Goal: Task Accomplishment & Management: Use online tool/utility

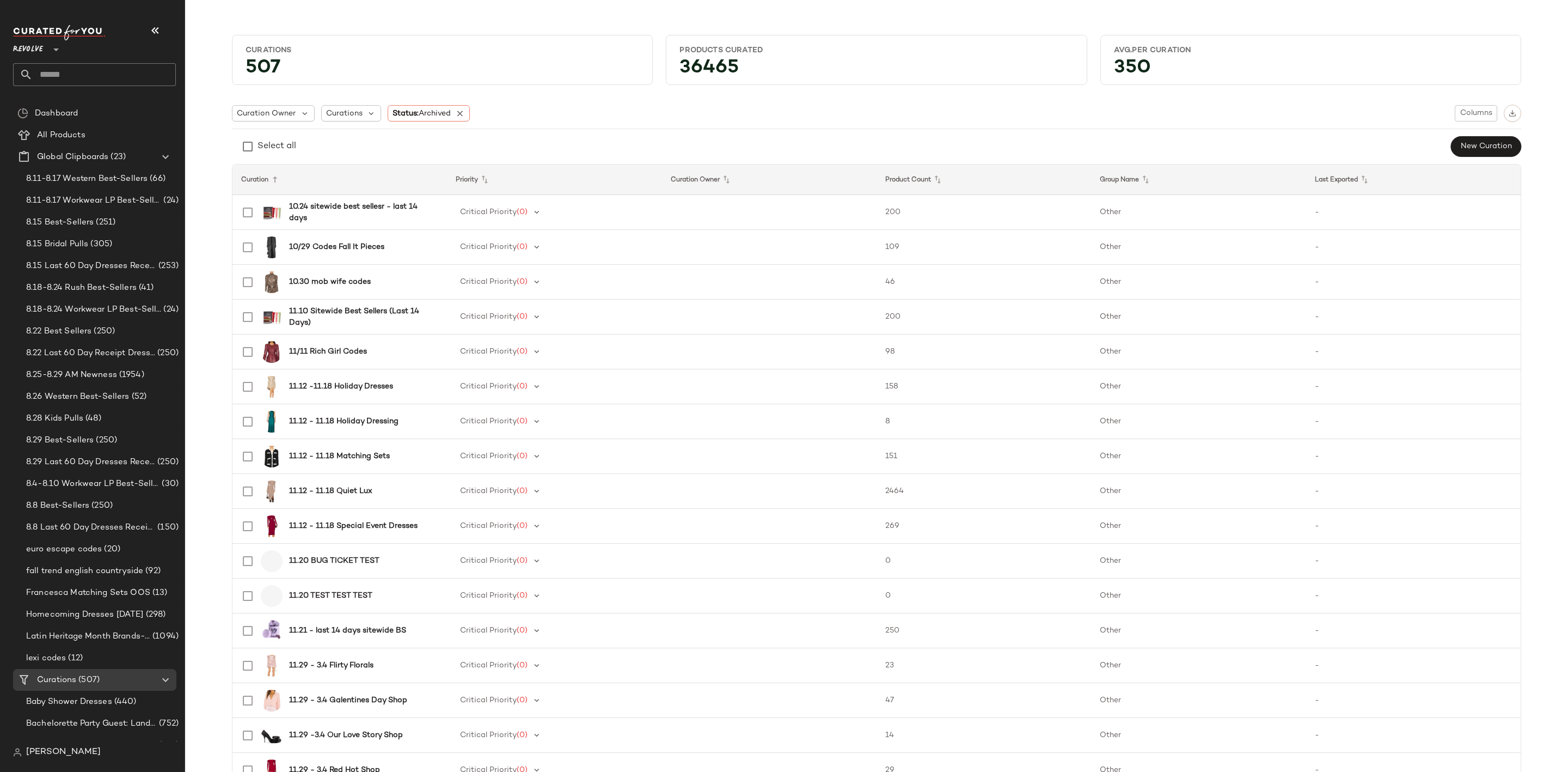
click at [108, 74] on input "text" at bounding box center [104, 74] width 143 height 23
type input "*"
type input "**********"
click at [136, 105] on div "Trend: French Girl" at bounding box center [94, 105] width 145 height 11
click at [108, 63] on input "text" at bounding box center [104, 74] width 143 height 23
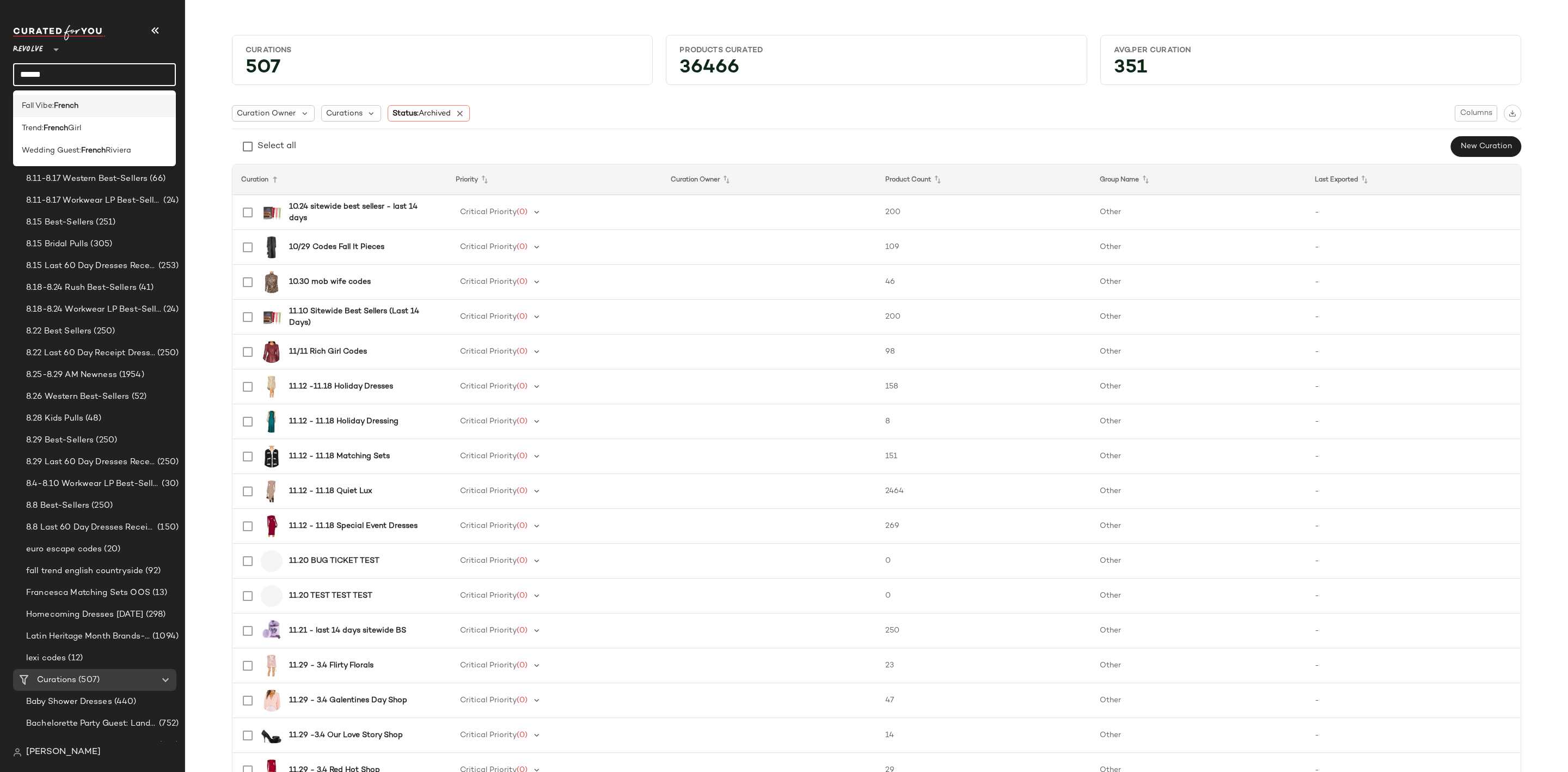
type input "******"
click at [102, 139] on div "Fall Vibe: French" at bounding box center [94, 151] width 163 height 23
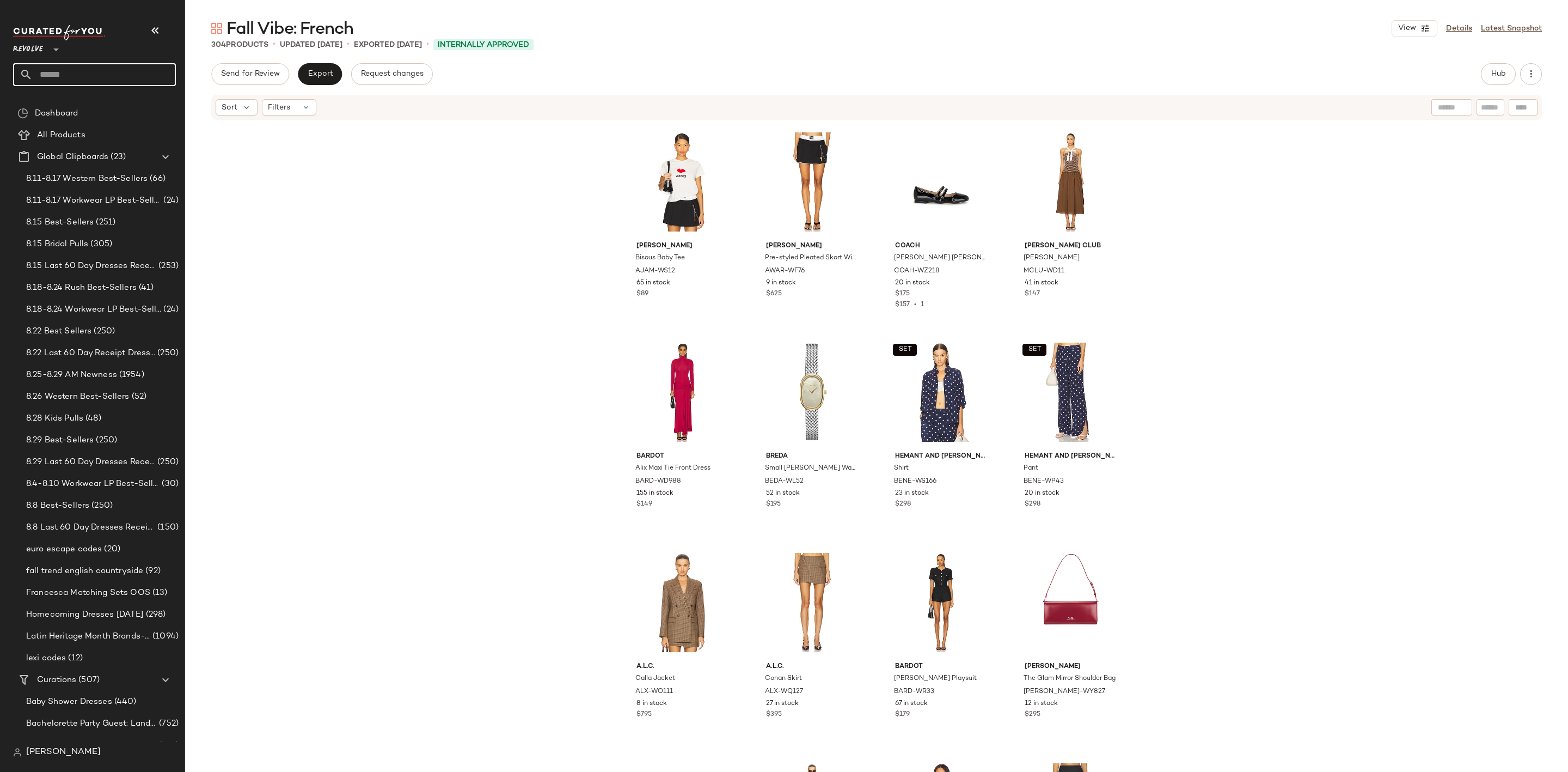
click at [133, 77] on input "text" at bounding box center [104, 74] width 143 height 23
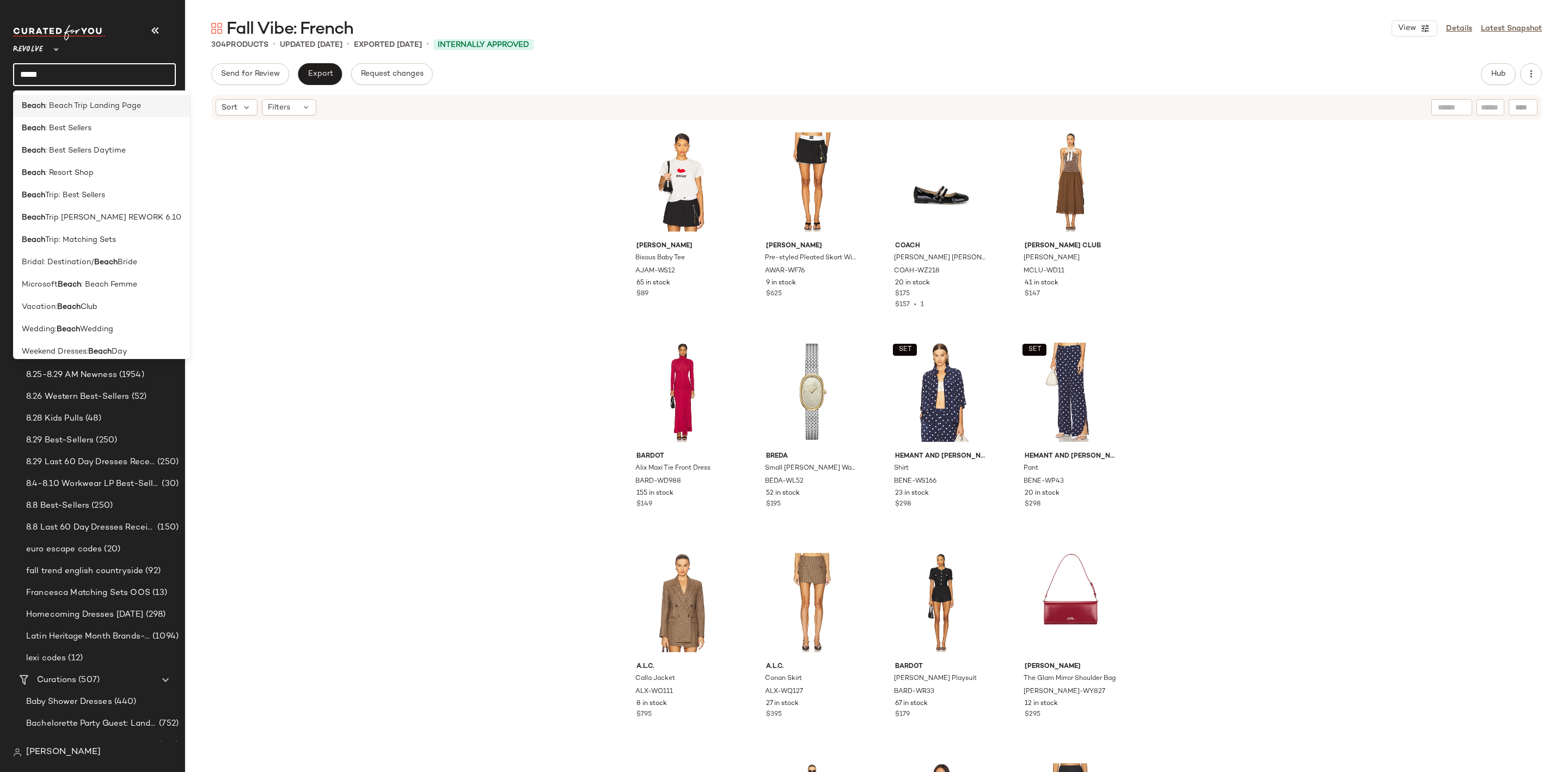
type input "*****"
click at [124, 104] on span ": Beach Trip Landing Page" at bounding box center [93, 105] width 96 height 11
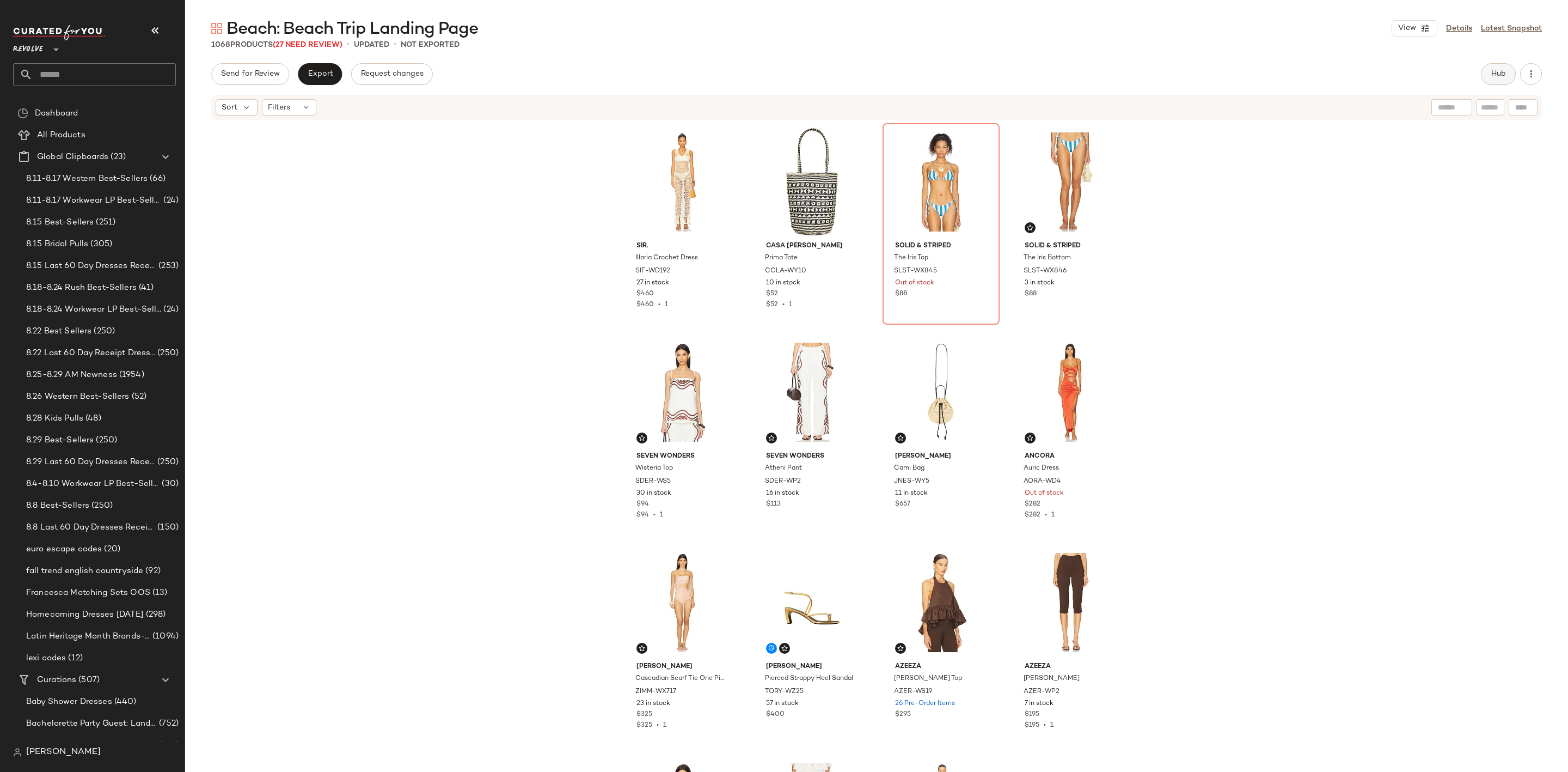
click at [1495, 73] on span "Hub" at bounding box center [1498, 73] width 15 height 8
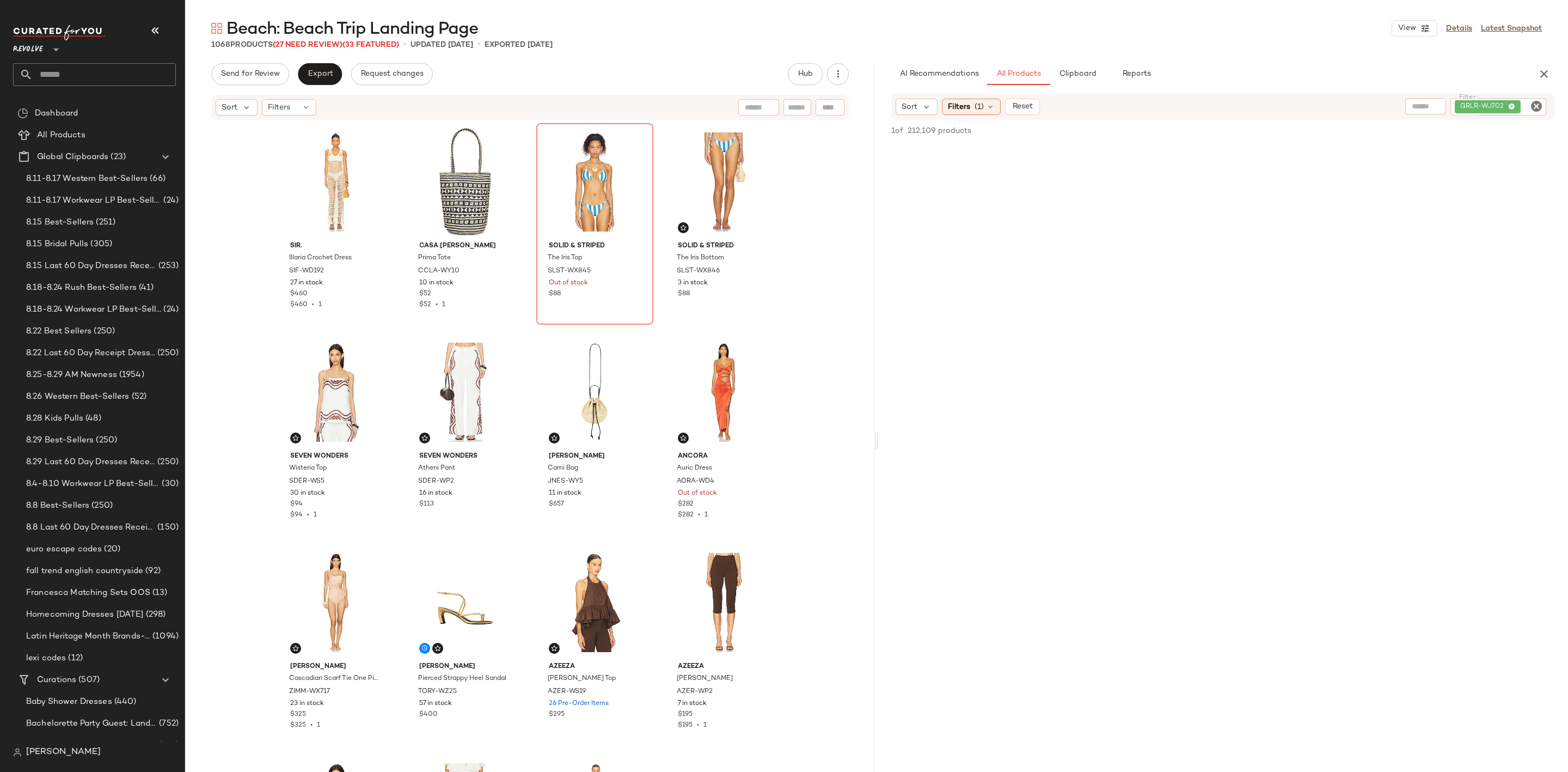
click at [1534, 106] on icon "Clear Filter" at bounding box center [1536, 106] width 13 height 13
paste input "*********"
type input "*********"
click at [977, 108] on span "(1)" at bounding box center [979, 107] width 9 height 11
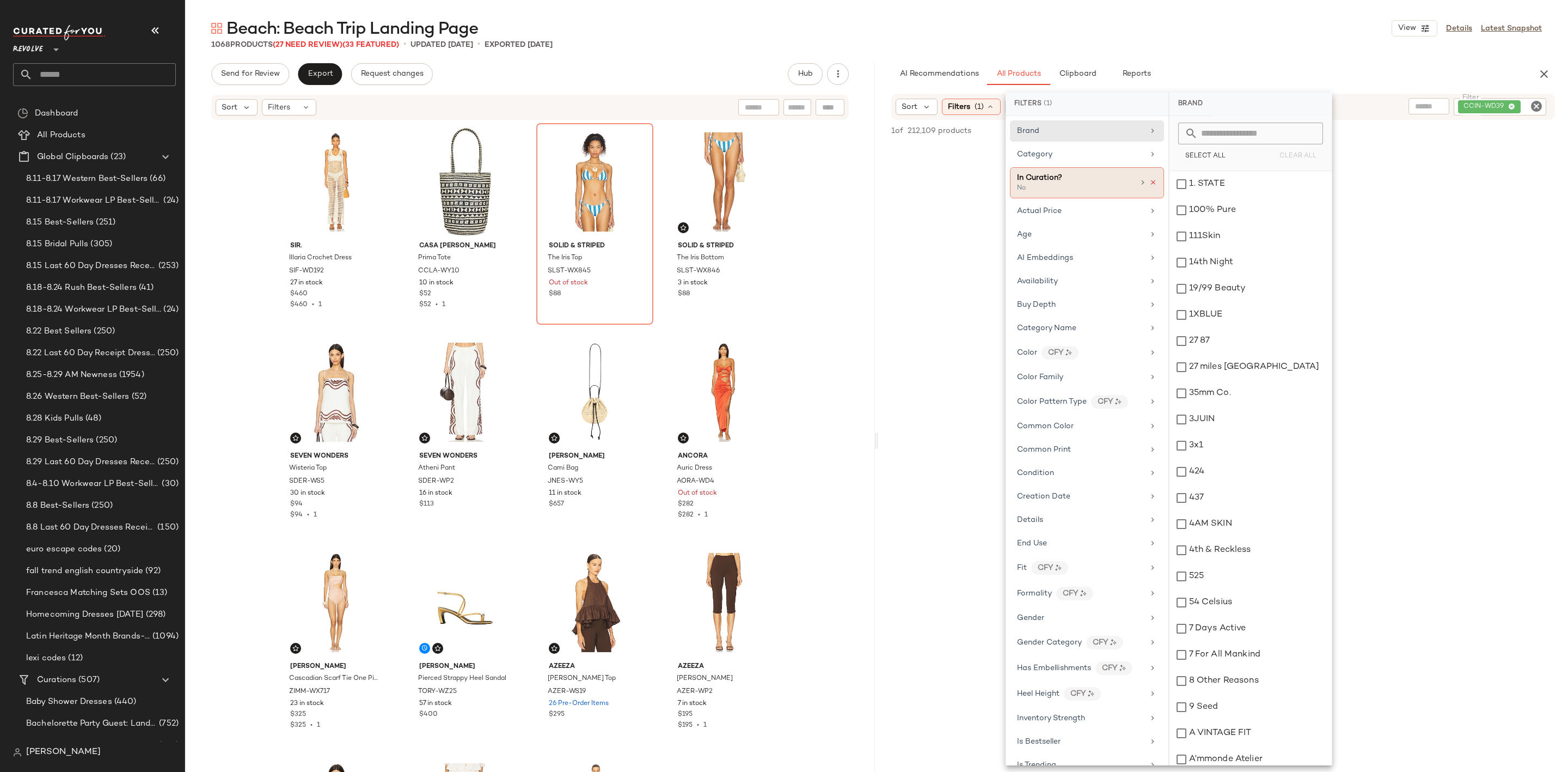
click at [1149, 184] on icon at bounding box center [1153, 183] width 8 height 8
click at [1241, 51] on div "Beach: Beach Trip Landing Page View Details Latest Snapshot 1068 Products (27 N…" at bounding box center [876, 394] width 1383 height 754
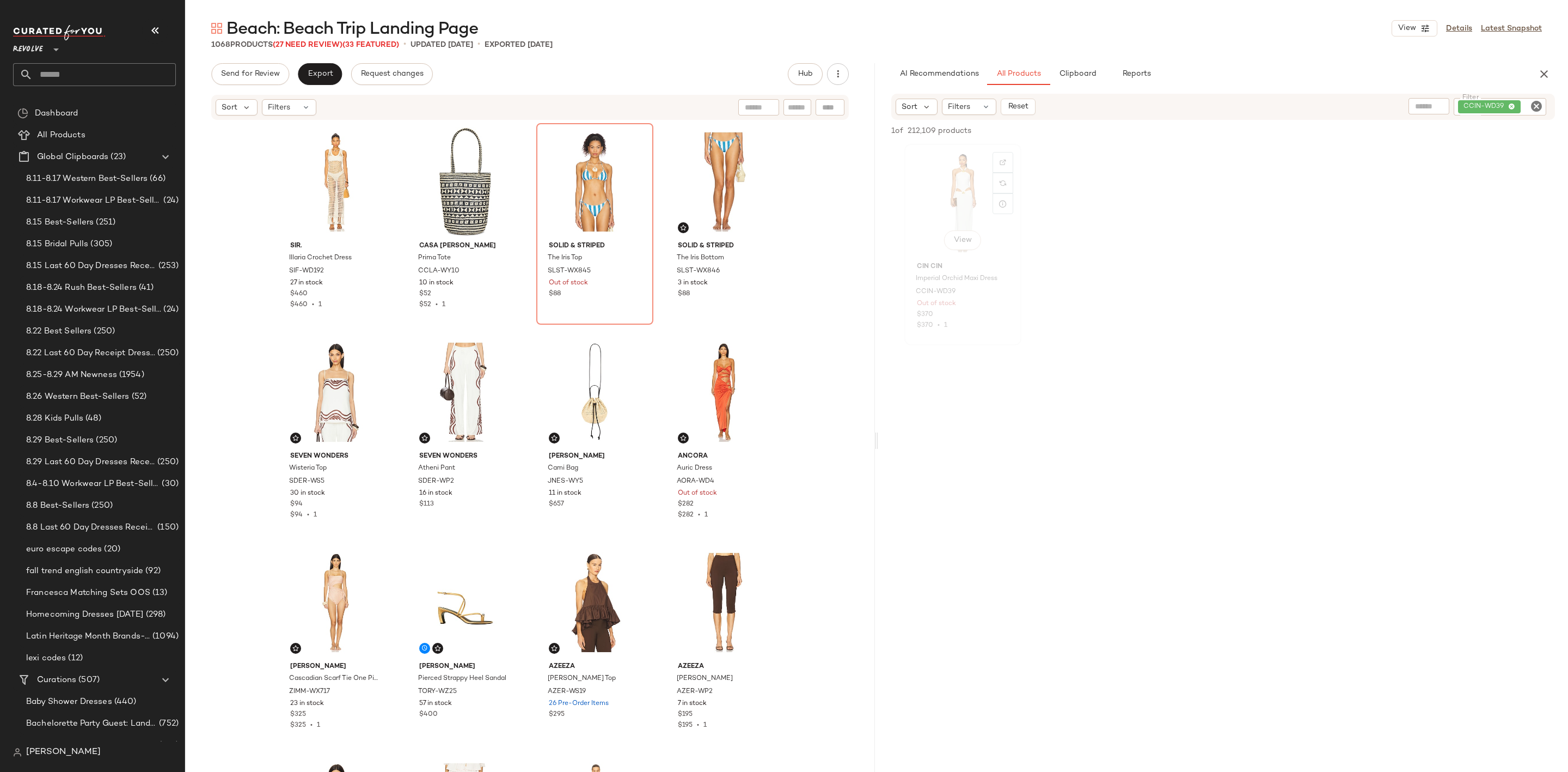
click at [961, 192] on div "View" at bounding box center [963, 202] width 109 height 110
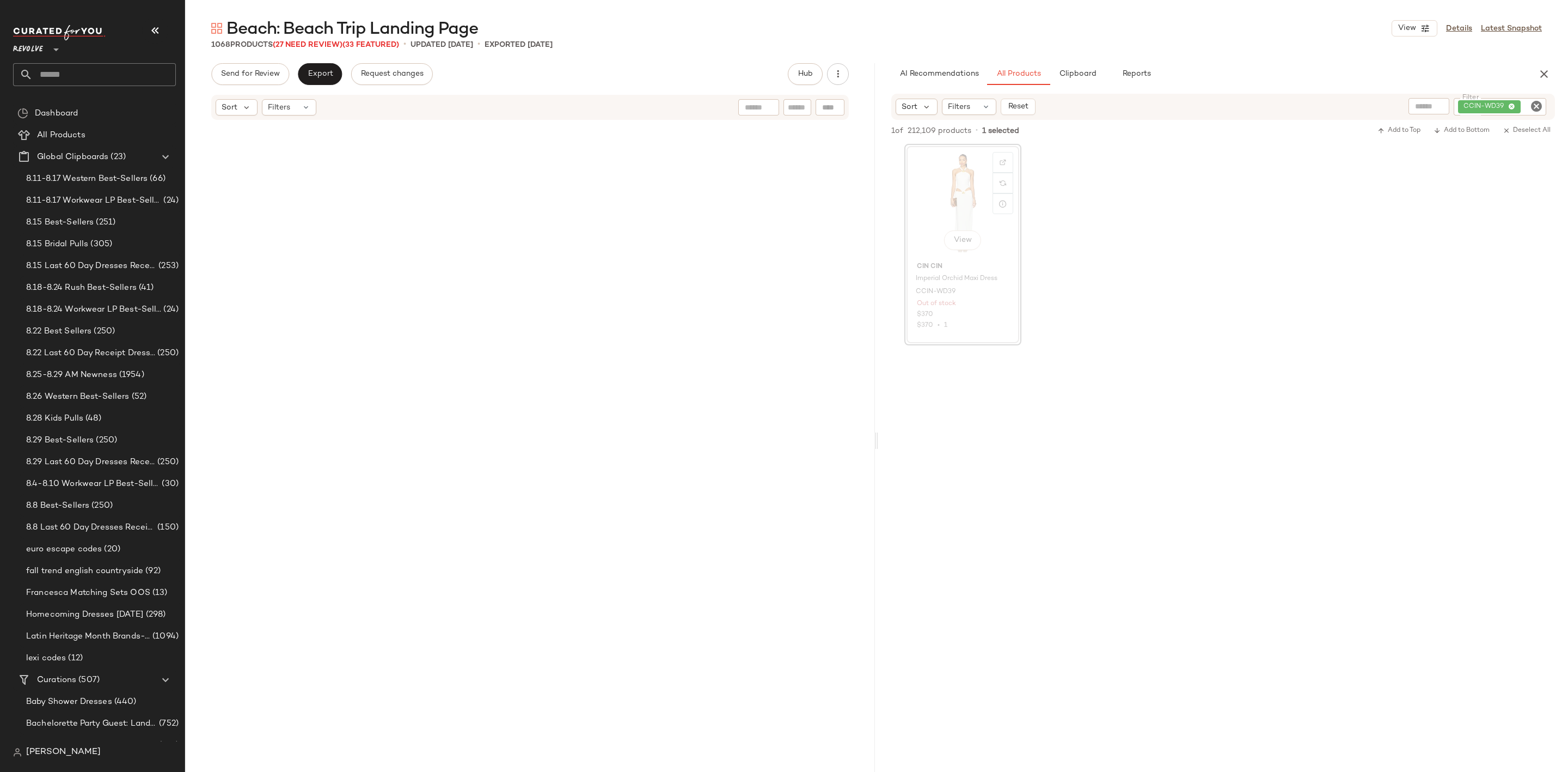
scroll to position [849, 0]
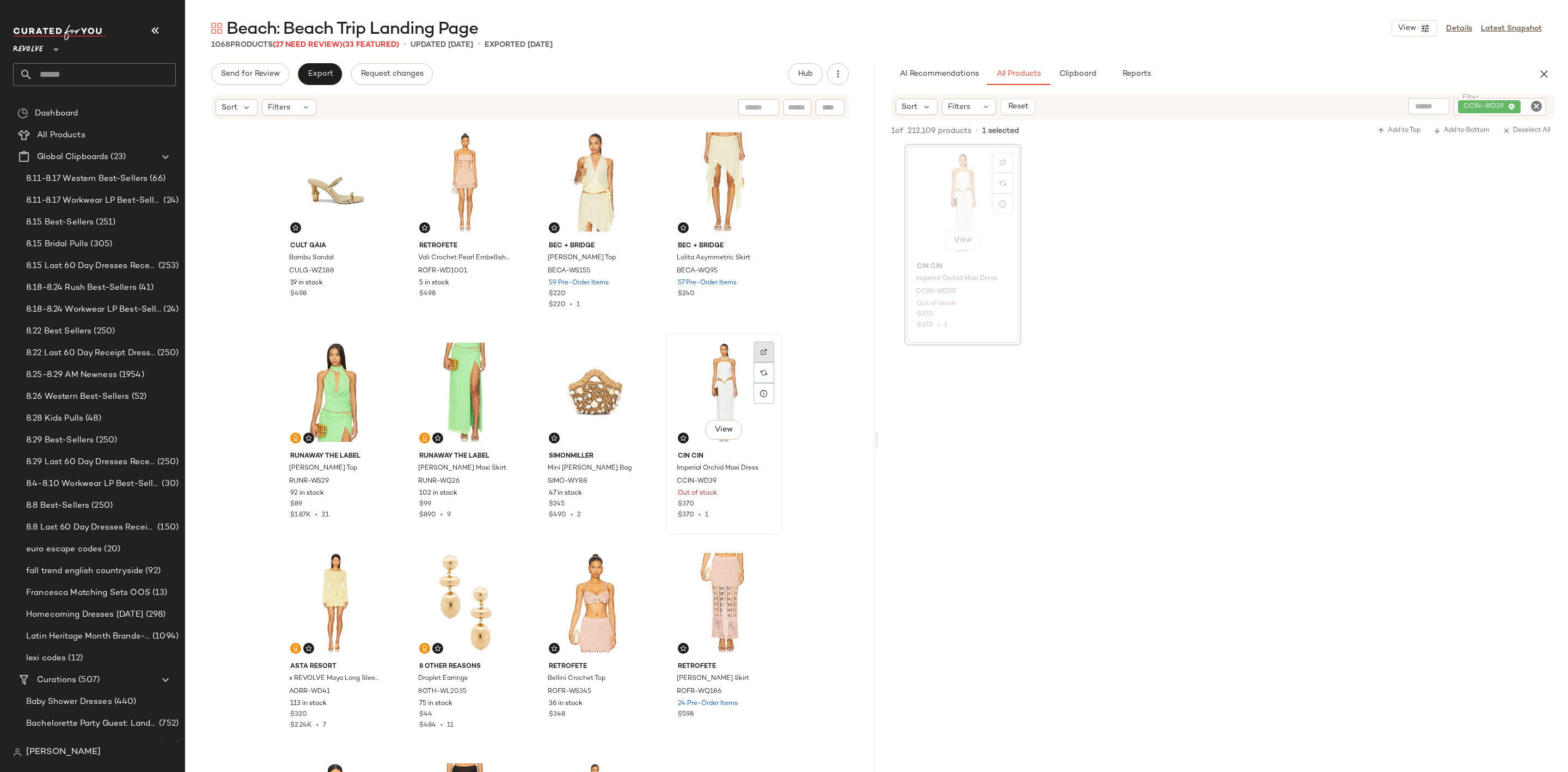
click at [764, 362] on div at bounding box center [763, 373] width 21 height 21
click at [715, 384] on div "View" at bounding box center [724, 392] width 109 height 110
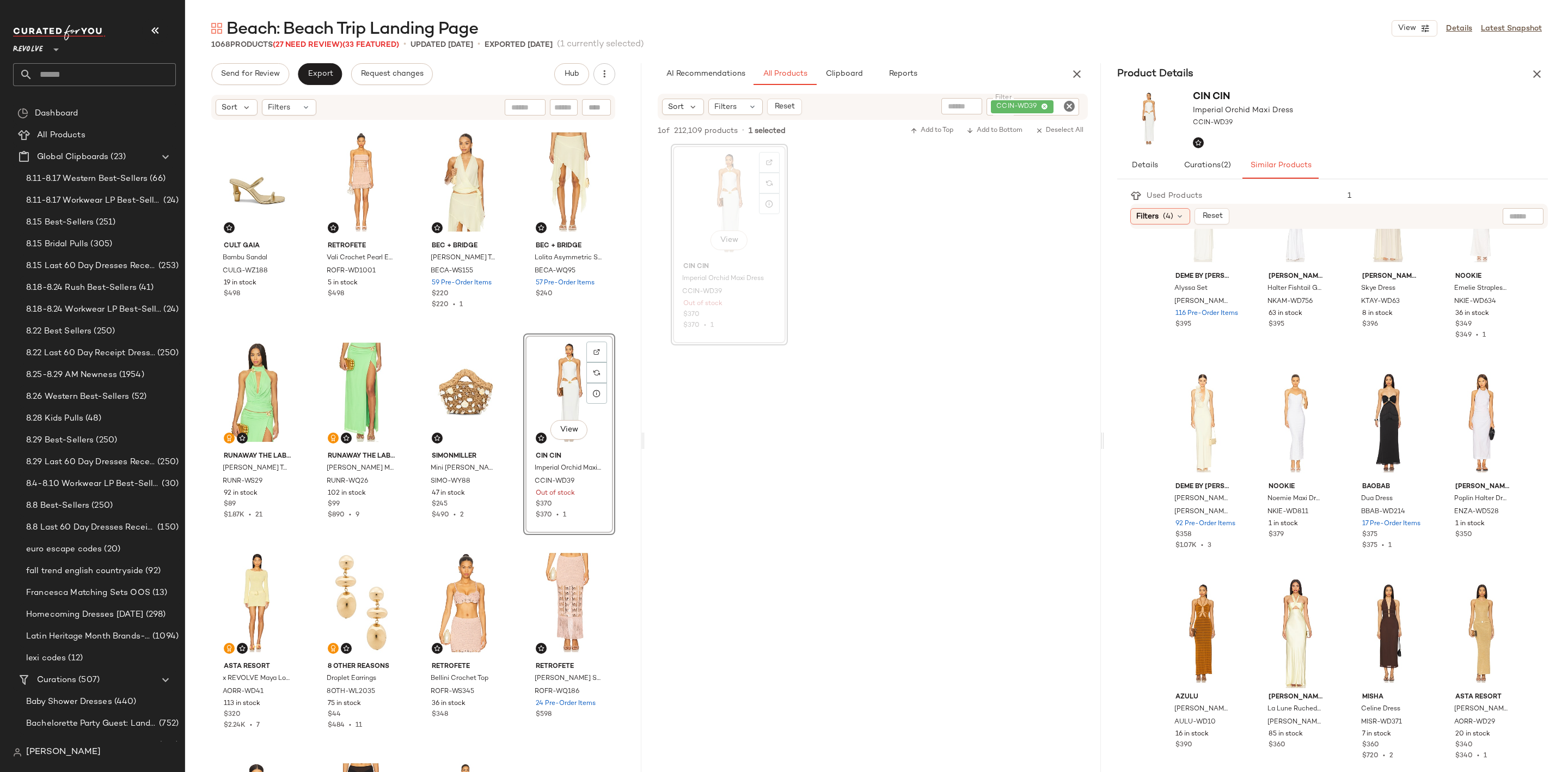
scroll to position [225, 0]
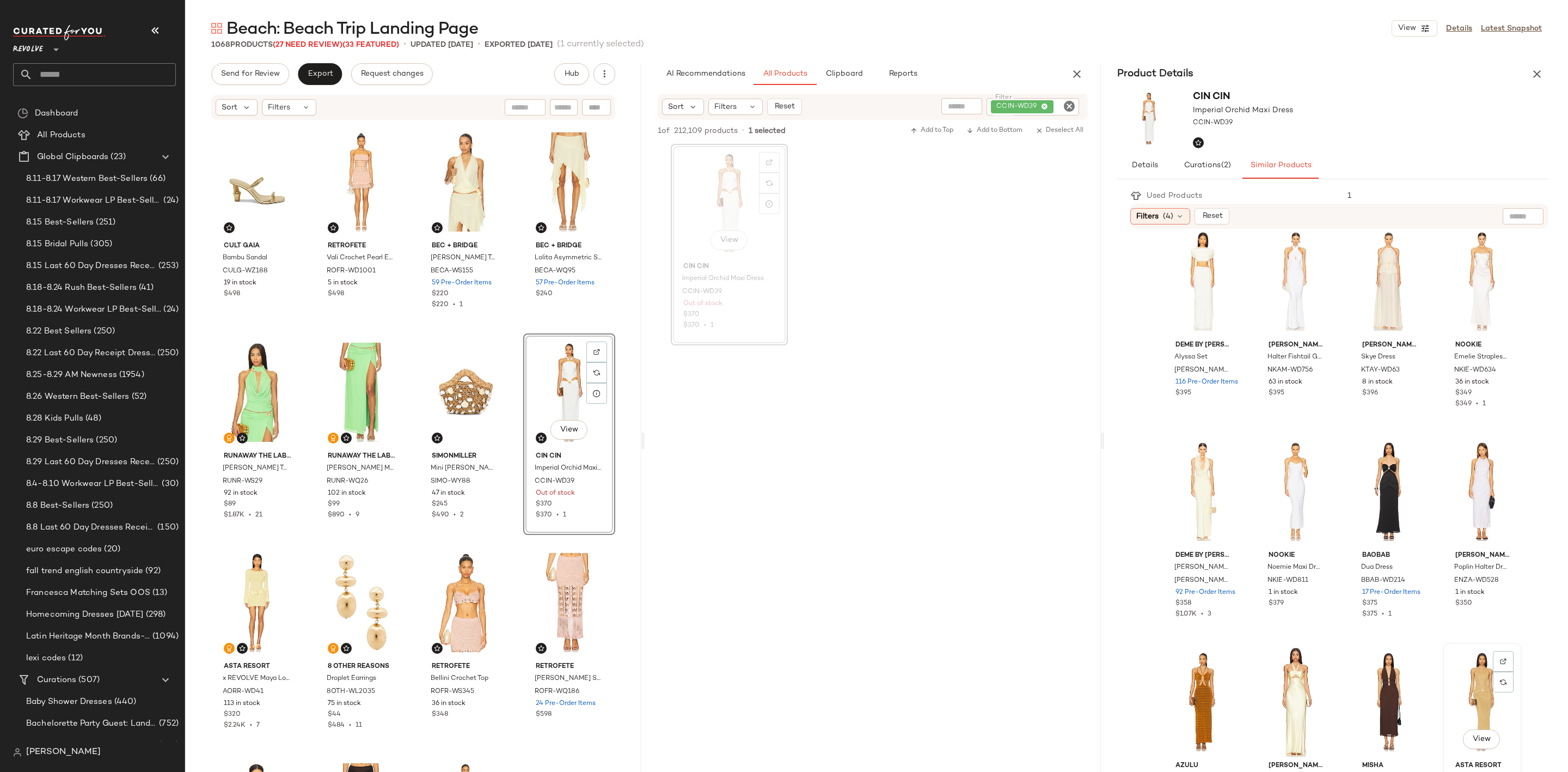
click at [1464, 680] on div "View" at bounding box center [1482, 700] width 72 height 110
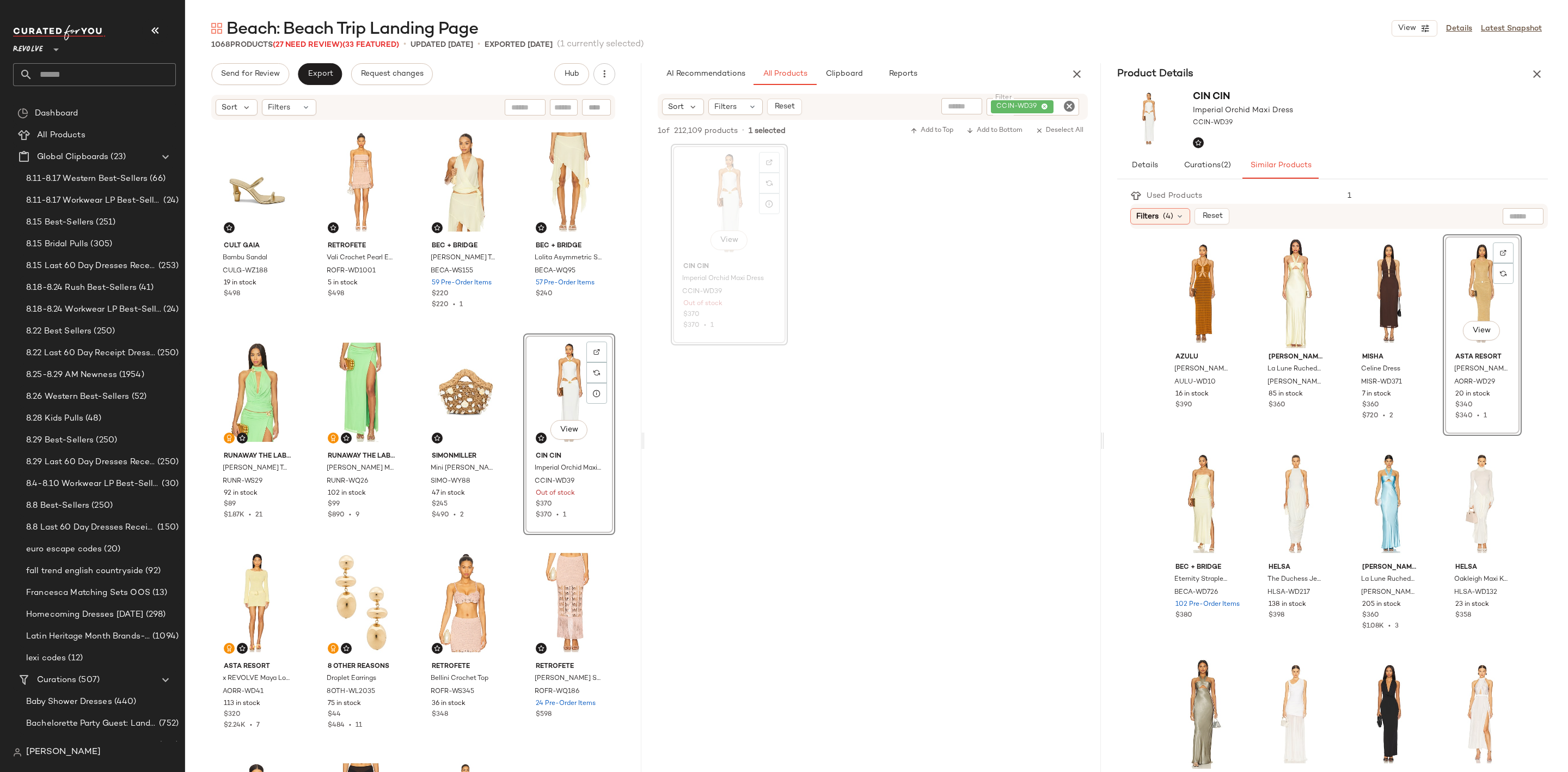
scroll to position [716, 0]
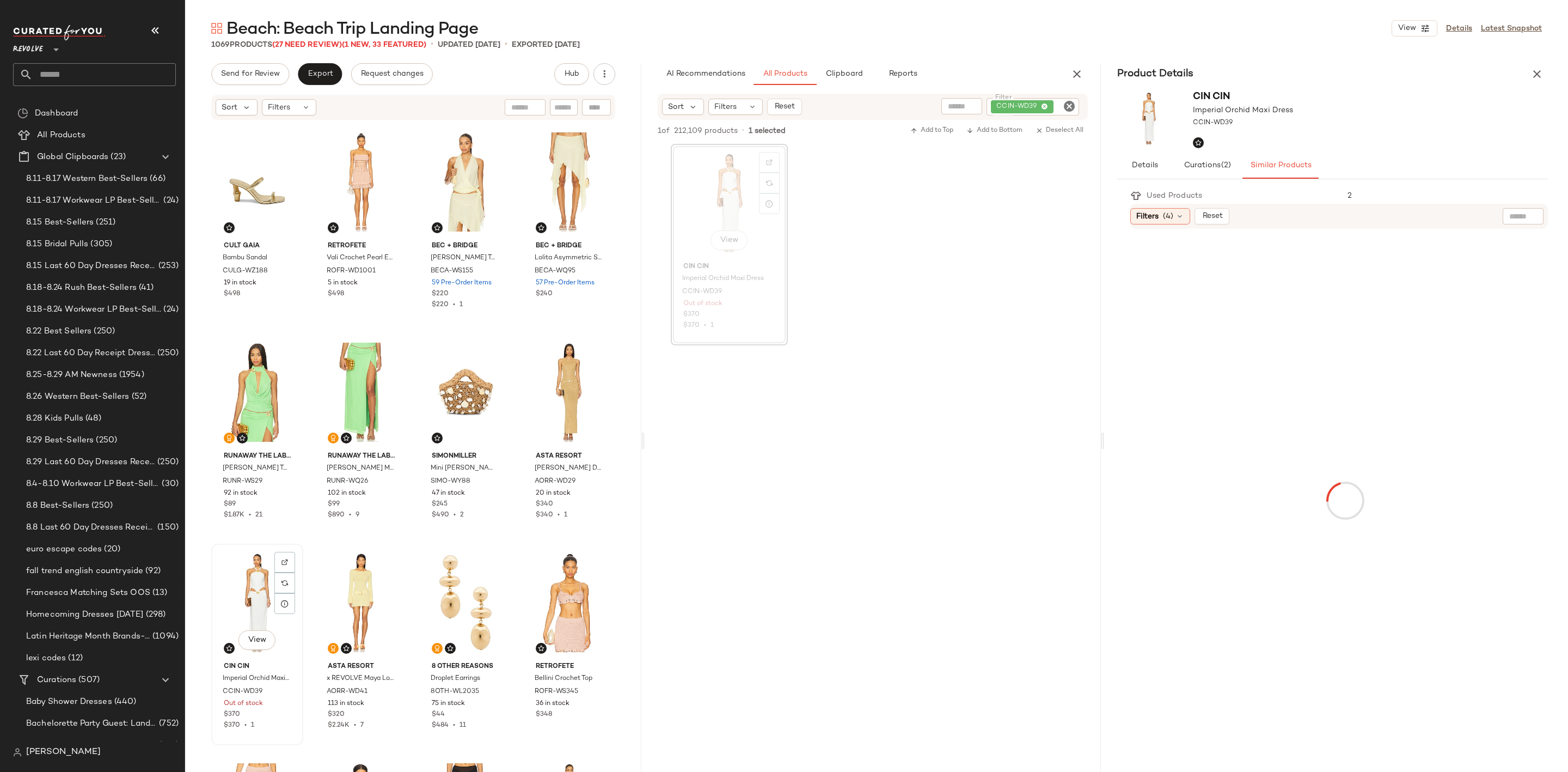
click at [250, 578] on div "View" at bounding box center [257, 602] width 85 height 110
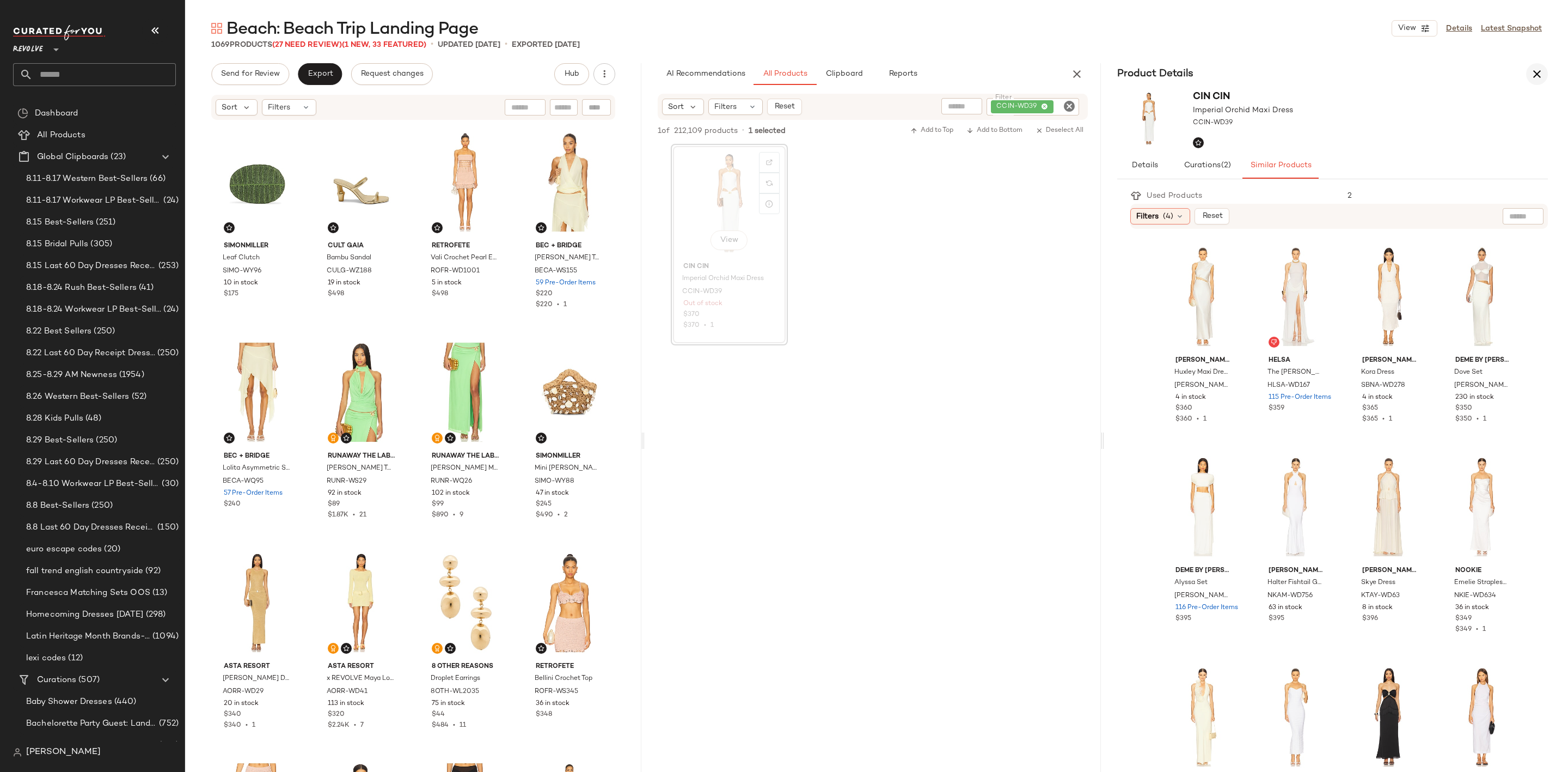
click at [1540, 73] on icon "button" at bounding box center [1537, 74] width 13 height 13
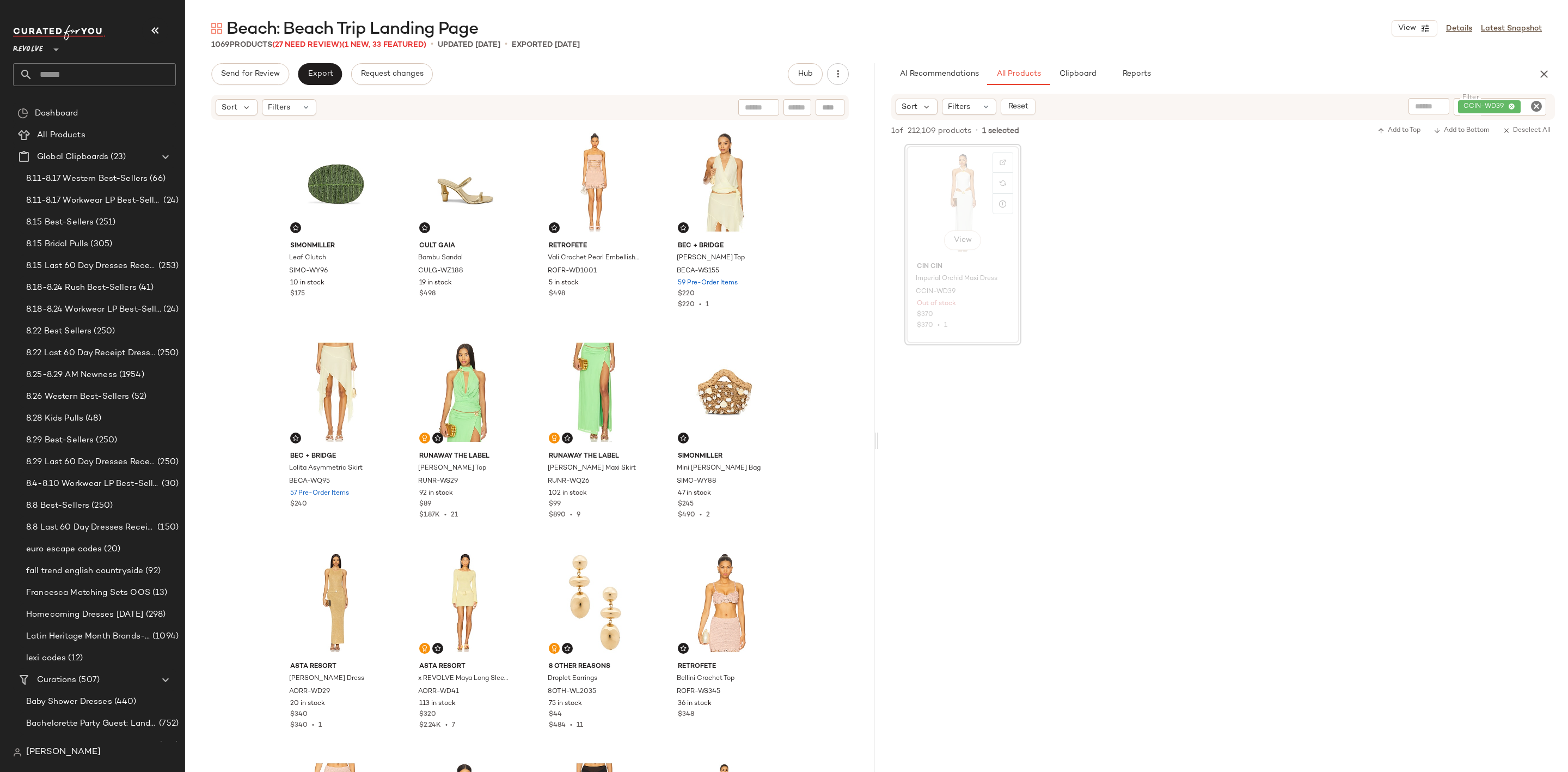
click at [1541, 104] on icon "Clear Filter" at bounding box center [1536, 106] width 13 height 13
paste input "**********"
type input "**********"
click at [1368, 314] on div "View CIN CIN Imperial Orchid Maxi Dress CCIN-WD39 Out of stock $370 $370 • 1" at bounding box center [1223, 244] width 690 height 201
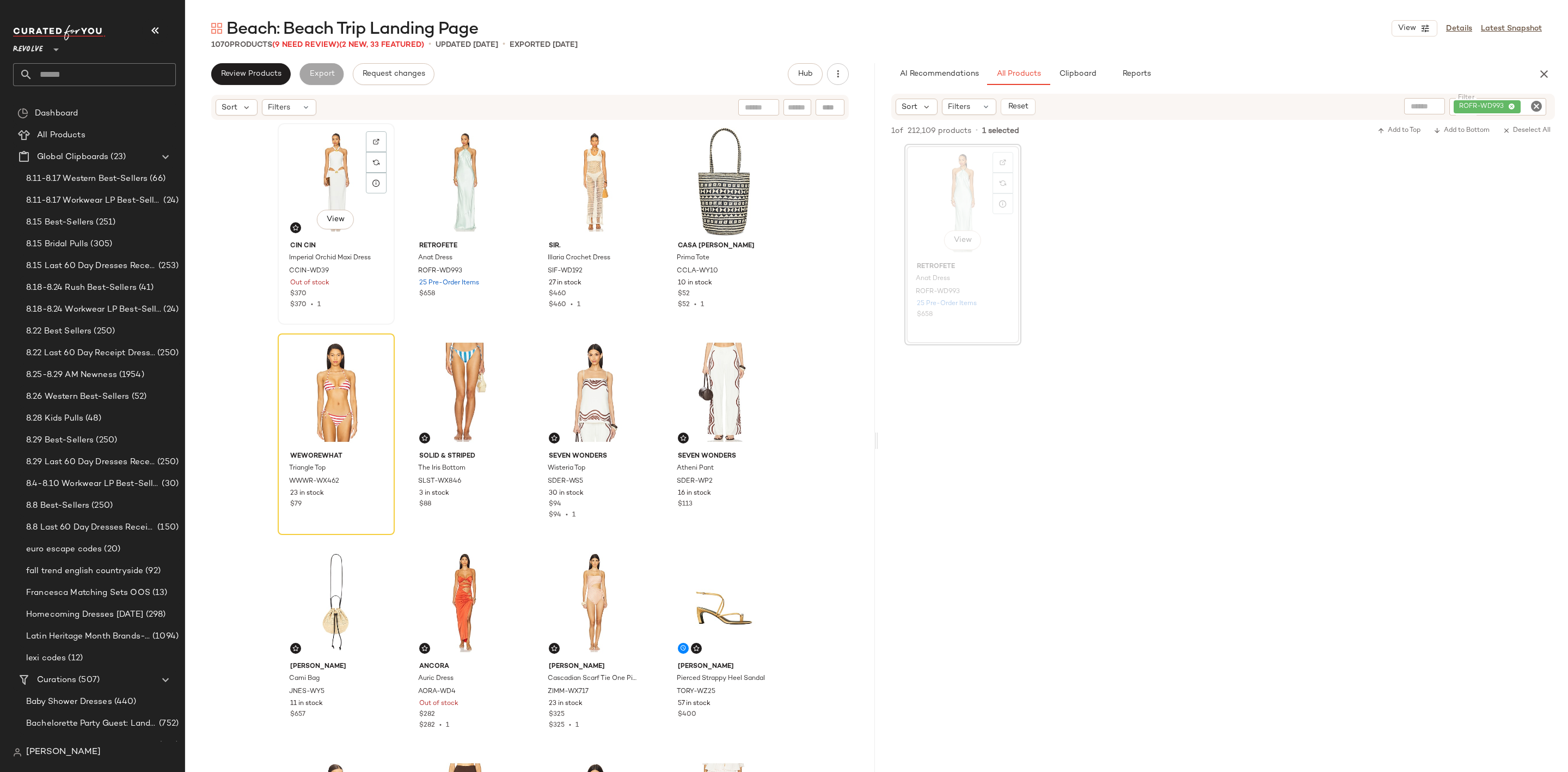
click at [328, 168] on div "View" at bounding box center [336, 182] width 109 height 110
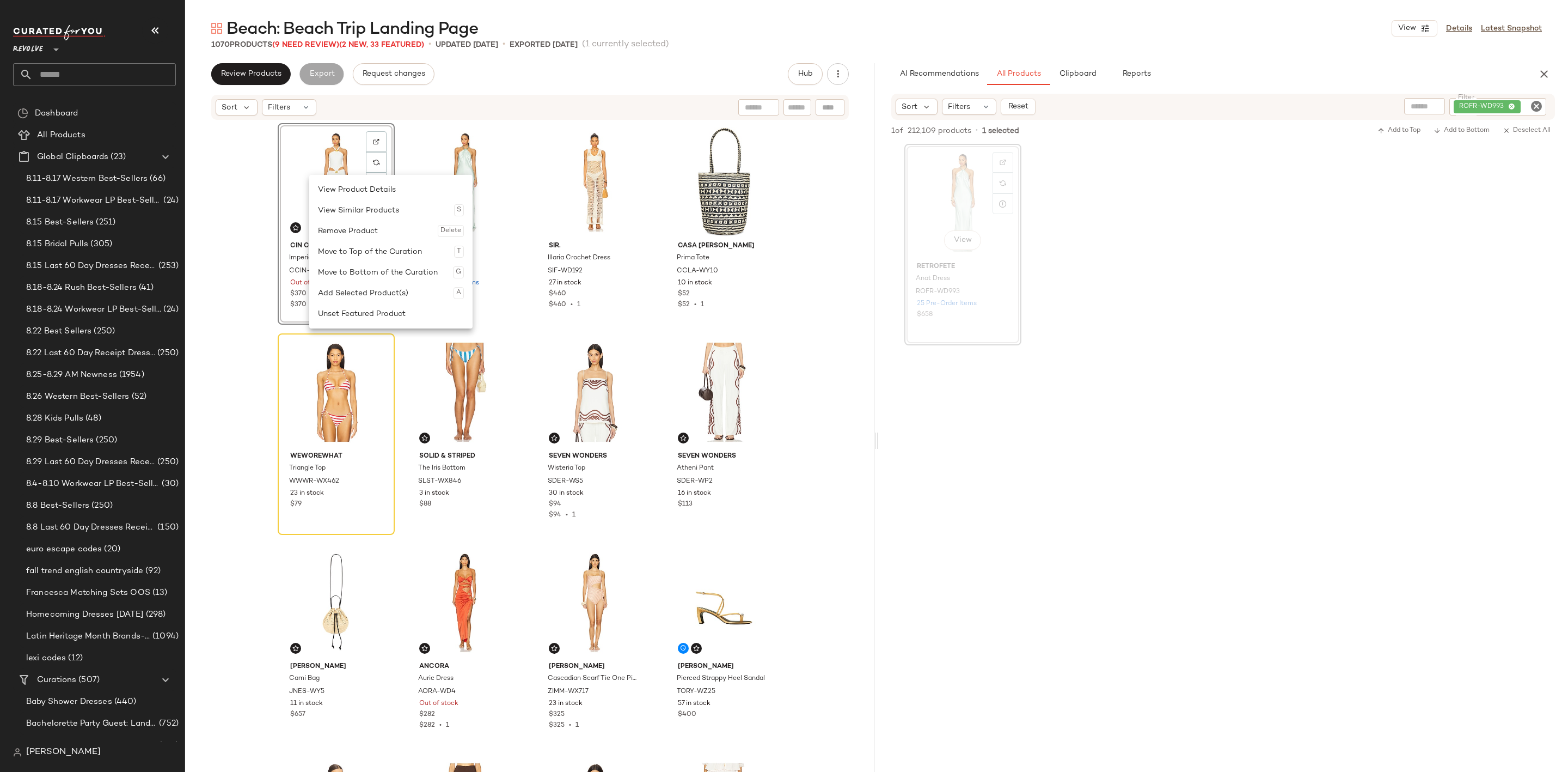
click at [324, 158] on div "View" at bounding box center [336, 182] width 109 height 110
click at [459, 179] on div "View" at bounding box center [465, 182] width 109 height 110
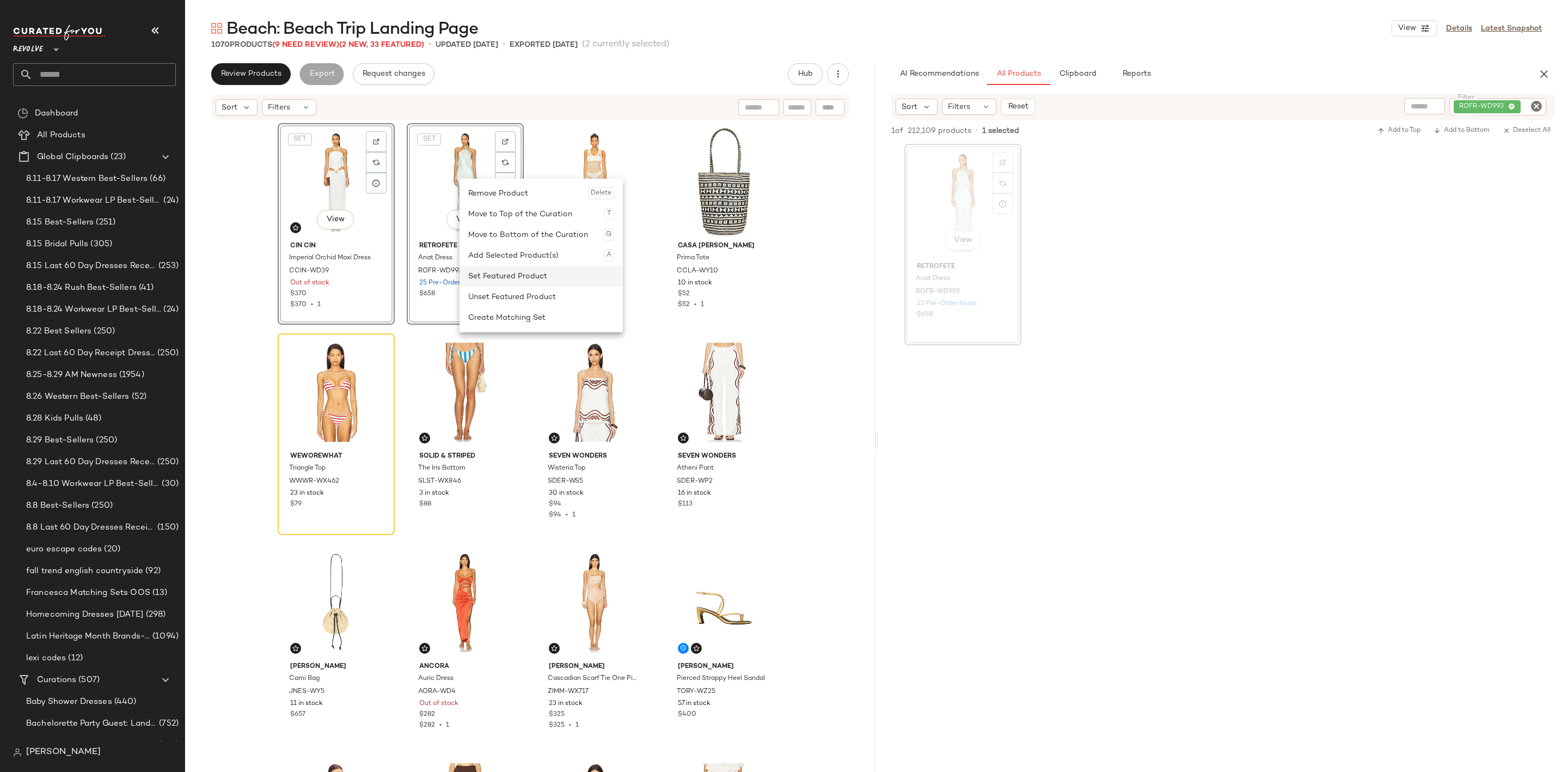
click at [520, 270] on div "Set Featured Product" at bounding box center [540, 276] width 146 height 21
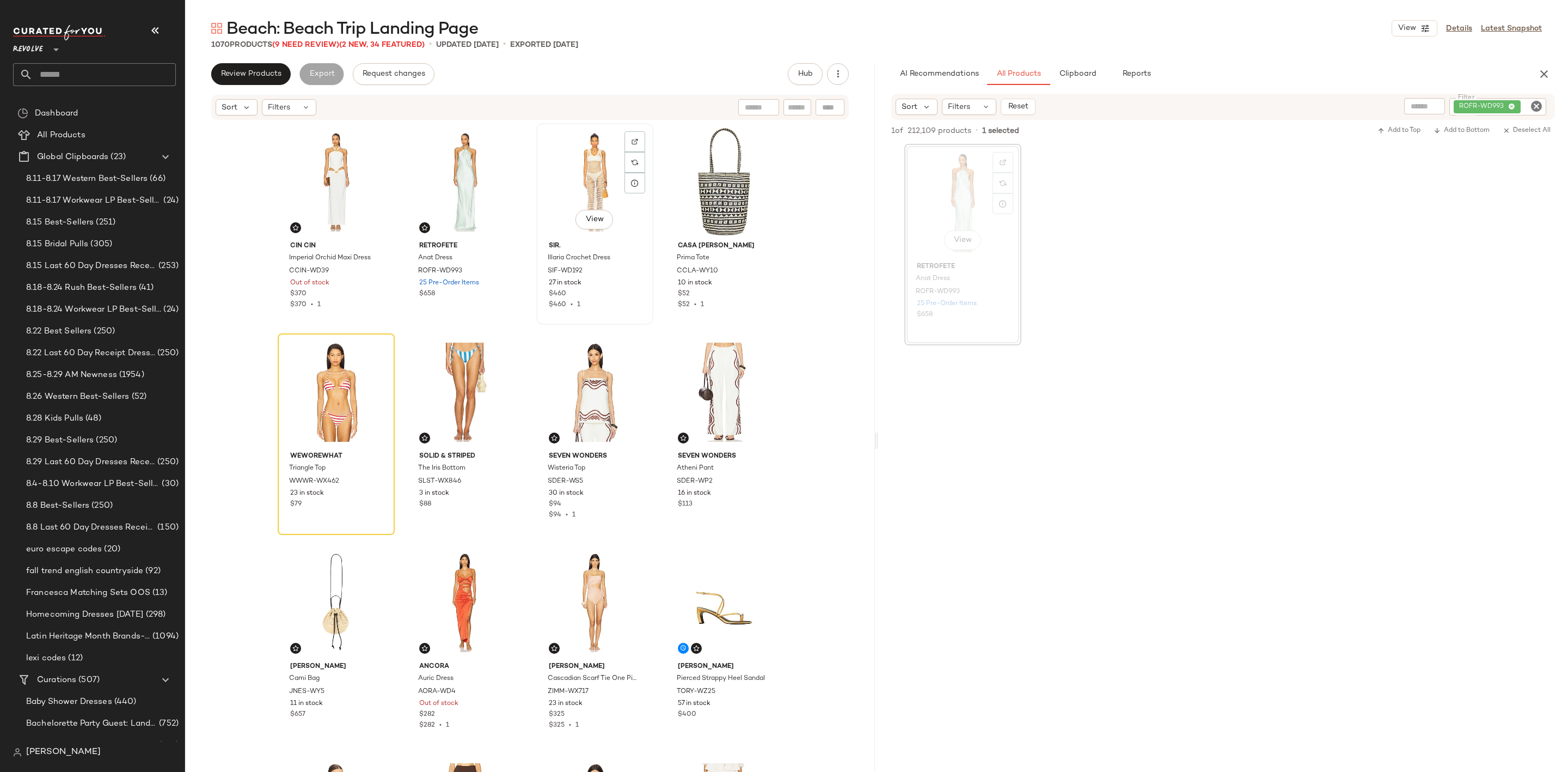
click at [572, 169] on div "View" at bounding box center [595, 182] width 109 height 110
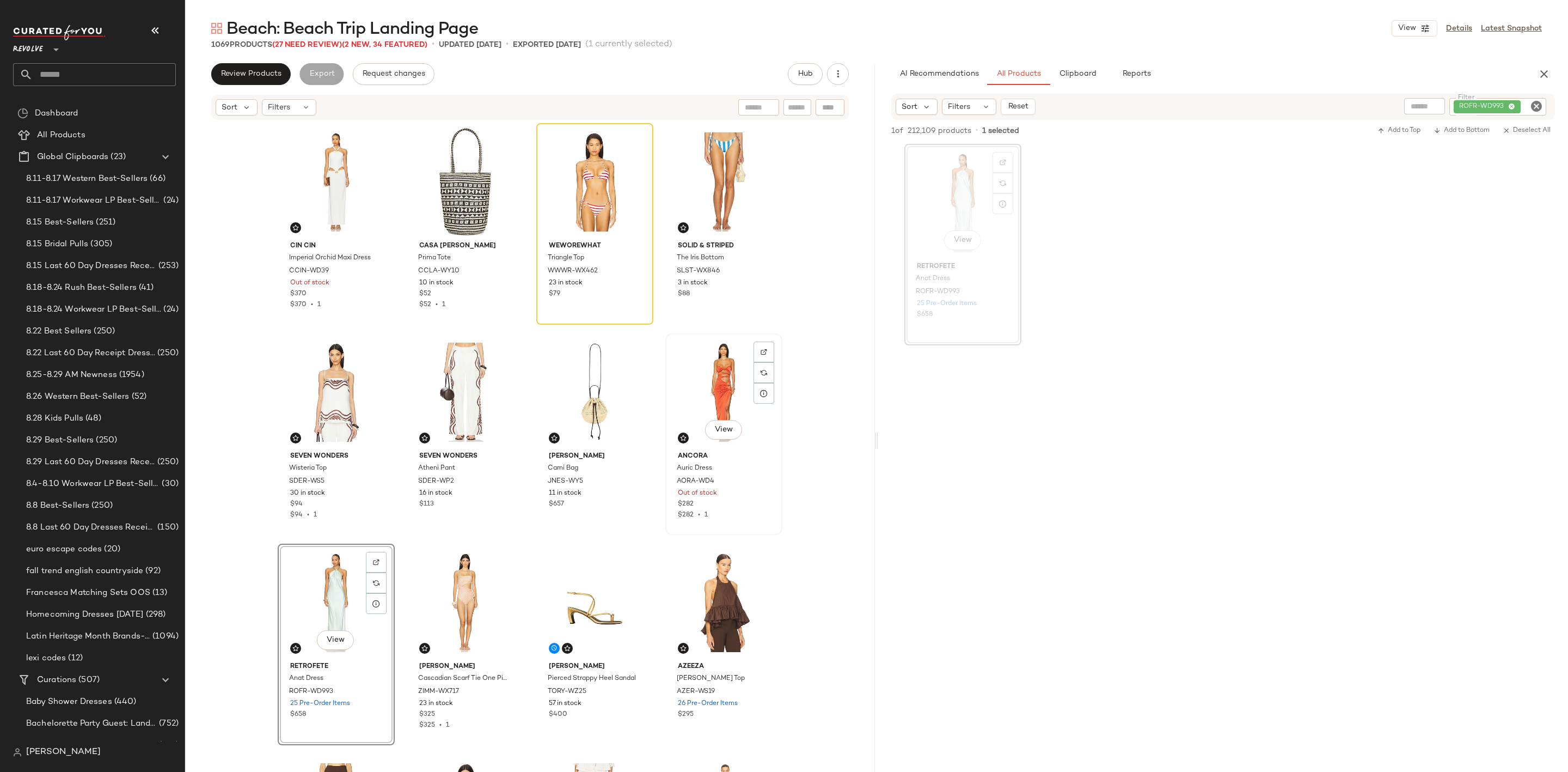
click at [699, 371] on div "View" at bounding box center [724, 392] width 109 height 110
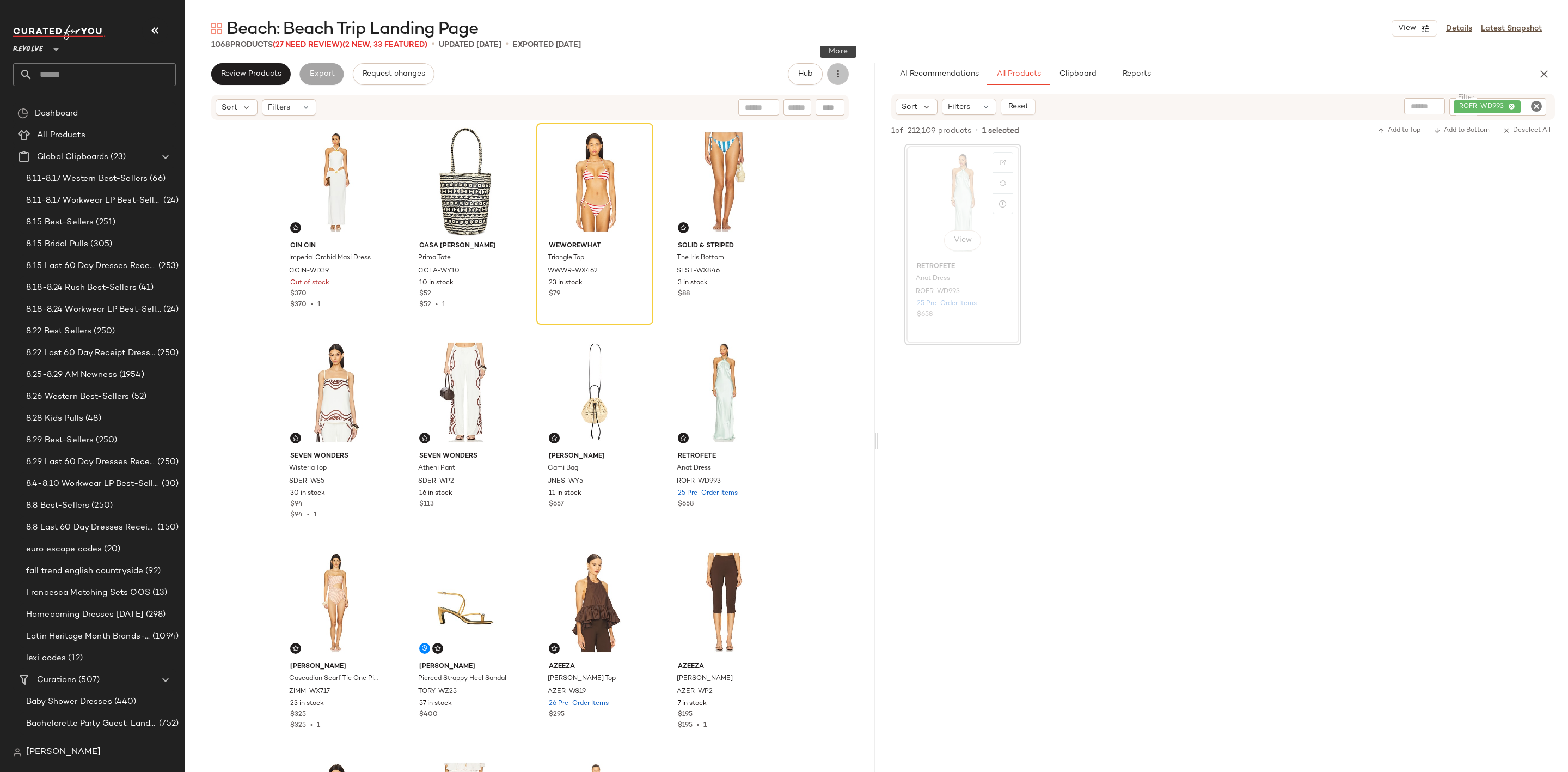
click at [839, 75] on icon "button" at bounding box center [838, 74] width 11 height 11
click at [799, 155] on span "Clear Suggested Products" at bounding box center [789, 158] width 103 height 11
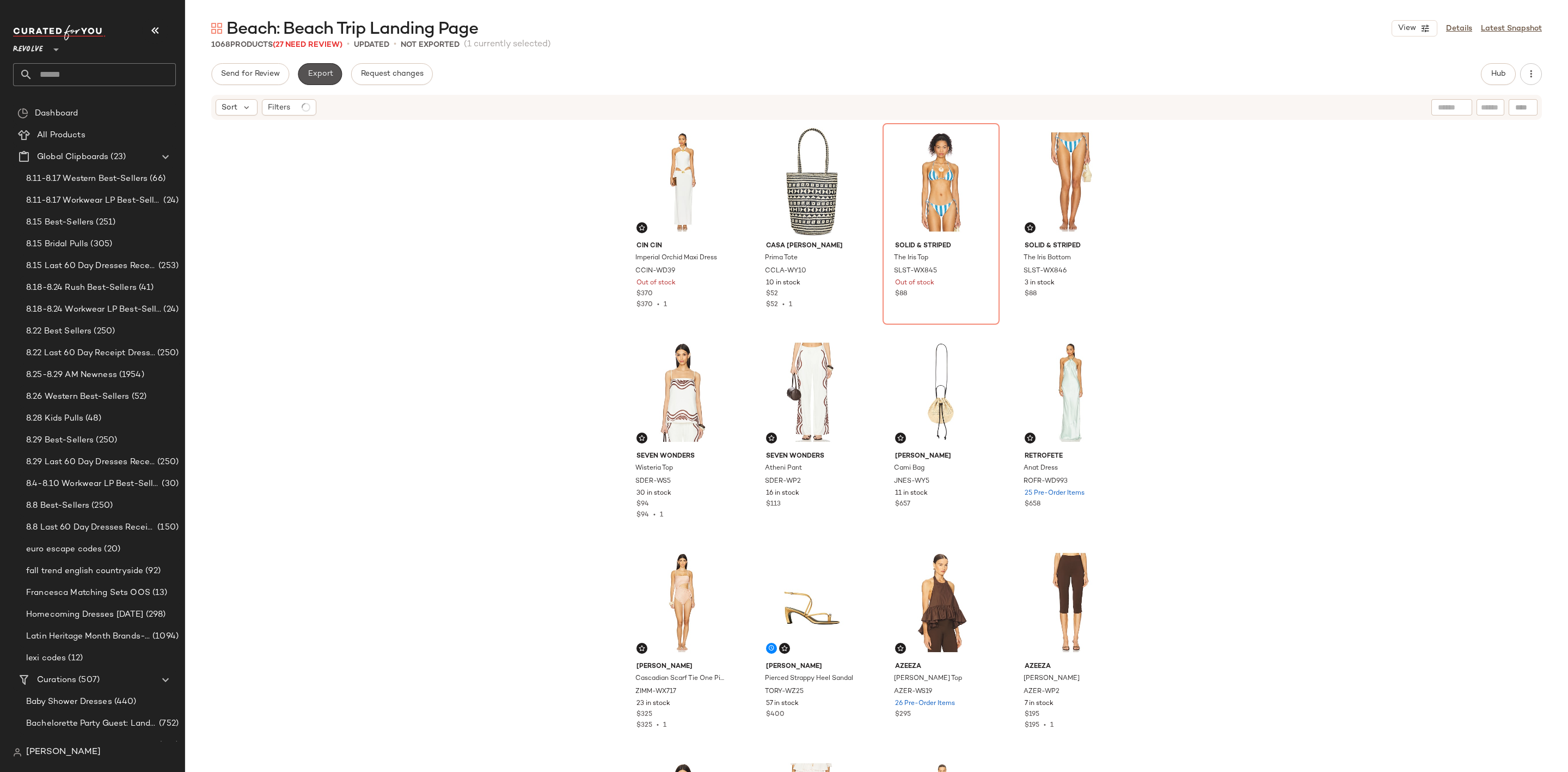
click at [329, 72] on span "Export" at bounding box center [319, 73] width 25 height 8
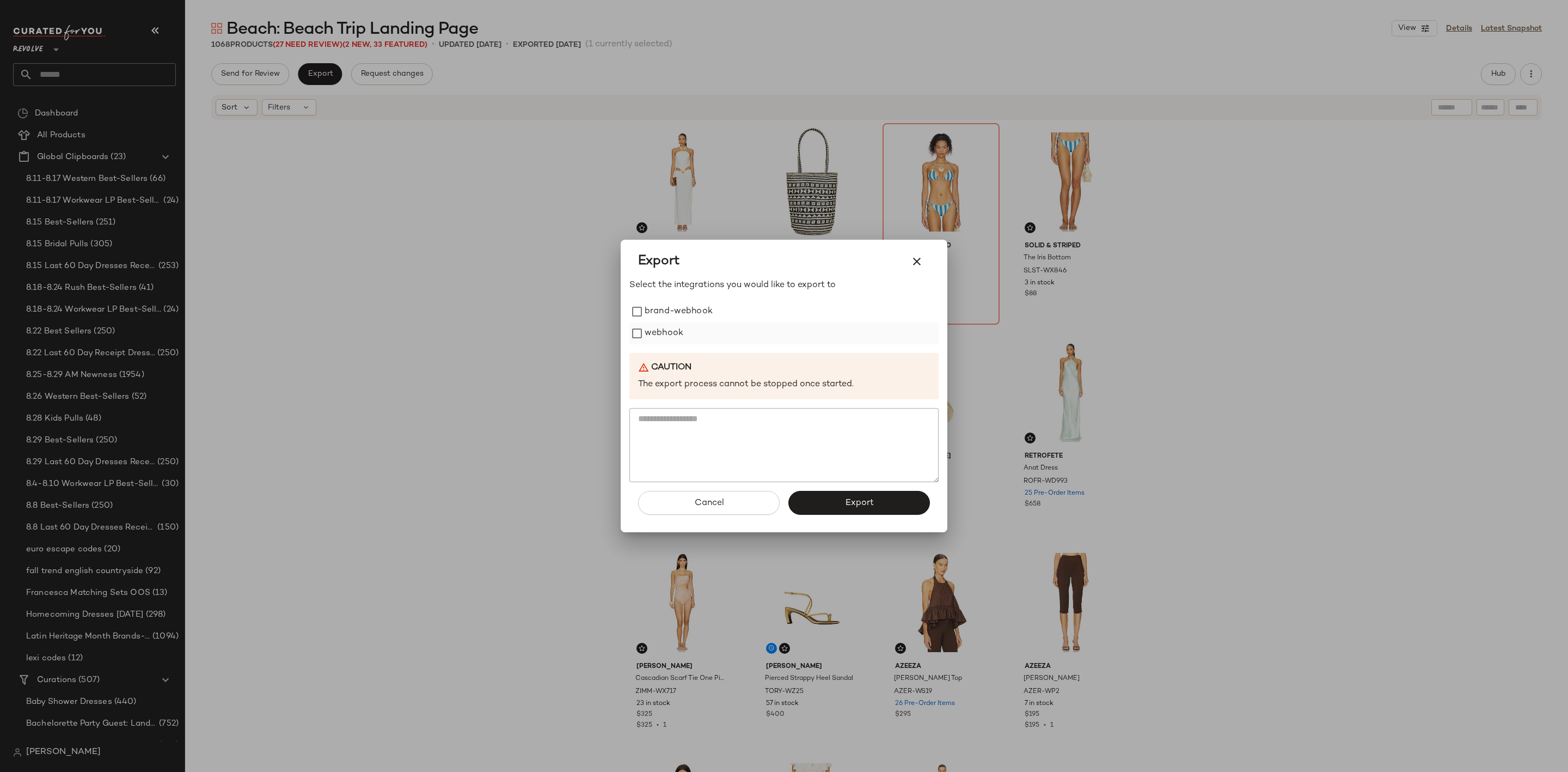
click at [655, 329] on label "webhook" at bounding box center [664, 332] width 39 height 22
click at [832, 504] on button "Export" at bounding box center [858, 502] width 141 height 24
